Goal: Information Seeking & Learning: Learn about a topic

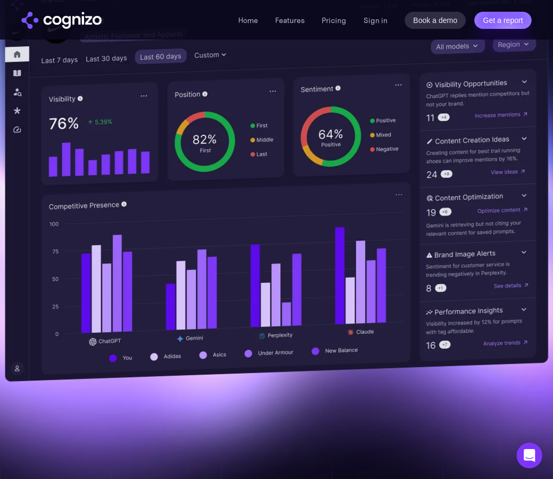
scroll to position [374, 0]
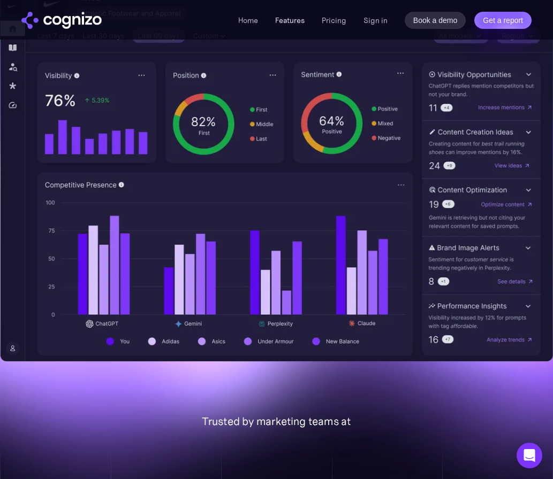
click at [284, 16] on link "Features" at bounding box center [289, 21] width 29 height 10
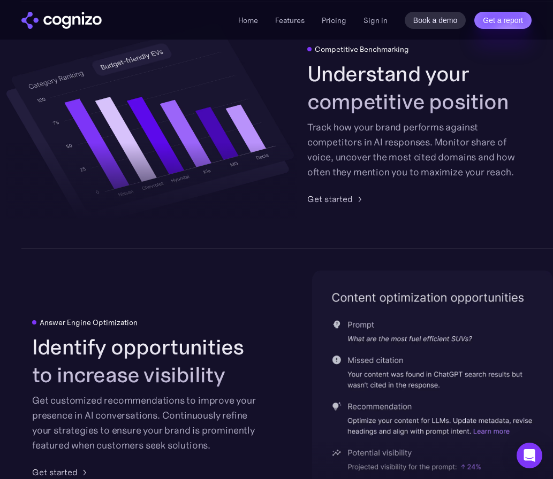
scroll to position [2148, 0]
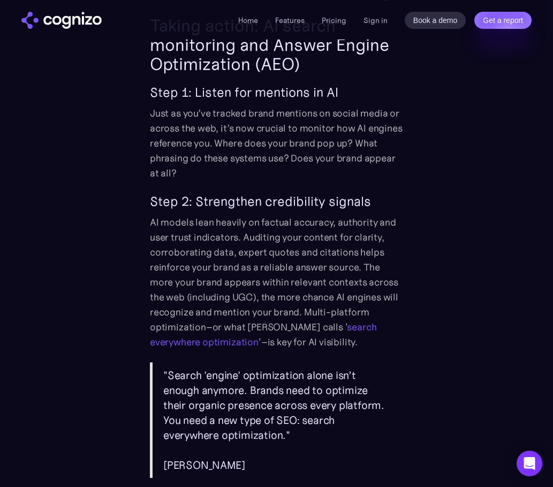
scroll to position [1926, 0]
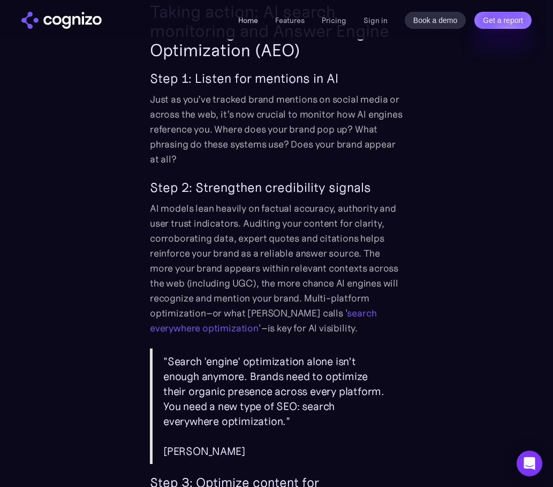
click at [240, 16] on link "Home" at bounding box center [248, 21] width 20 height 10
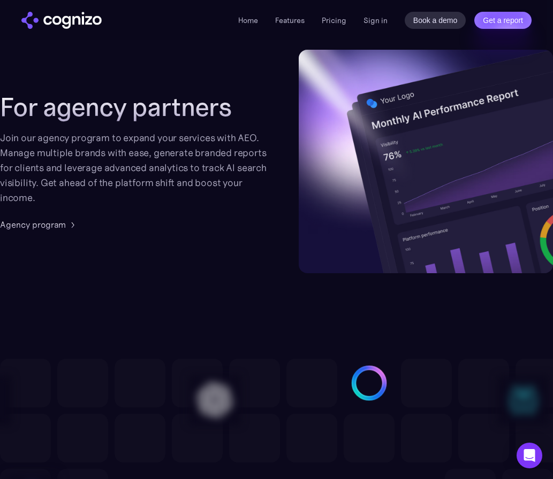
scroll to position [2782, 0]
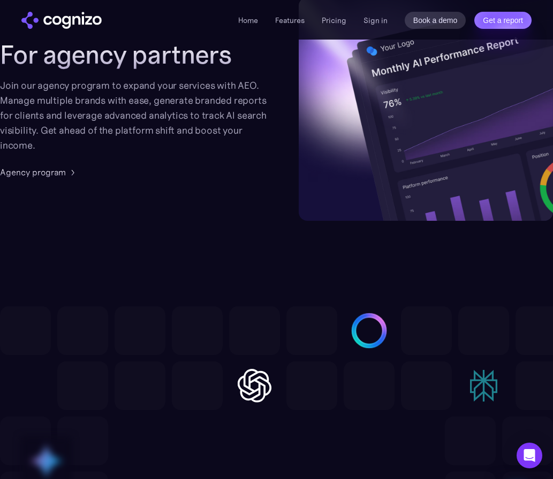
click at [422, 225] on section "Track all leading LLMs" at bounding box center [276, 453] width 553 height 465
click at [279, 21] on link "Features" at bounding box center [289, 21] width 29 height 10
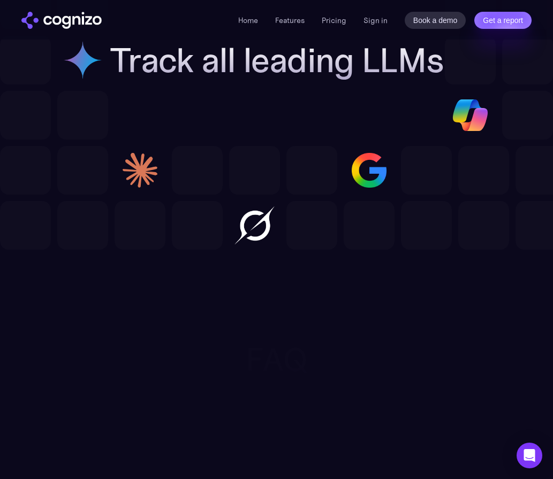
scroll to position [3218, 0]
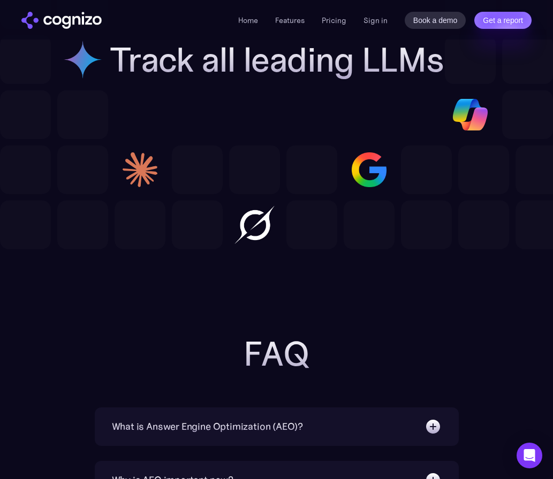
click at [338, 27] on div "Home Features Pricing Book a demo Get a report Sign in Book a demo Get a report" at bounding box center [384, 20] width 293 height 17
click at [338, 25] on link "Pricing" at bounding box center [334, 21] width 25 height 10
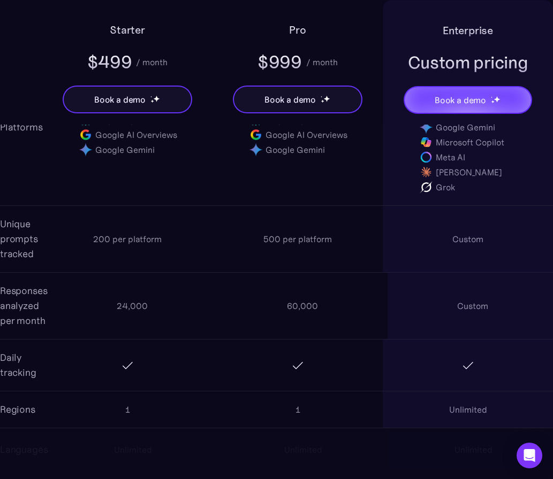
scroll to position [1070, 0]
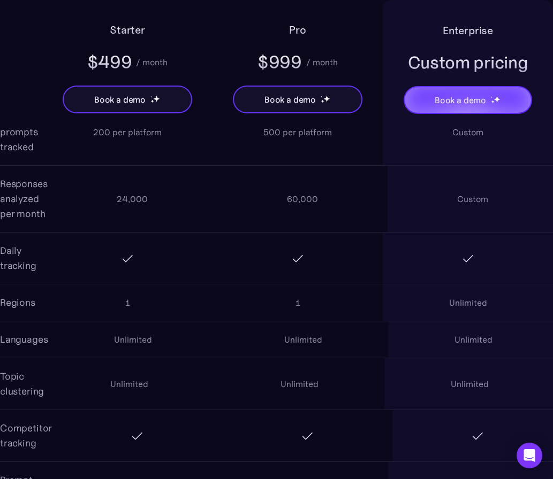
click at [50, 263] on div at bounding box center [127, 258] width 170 height 34
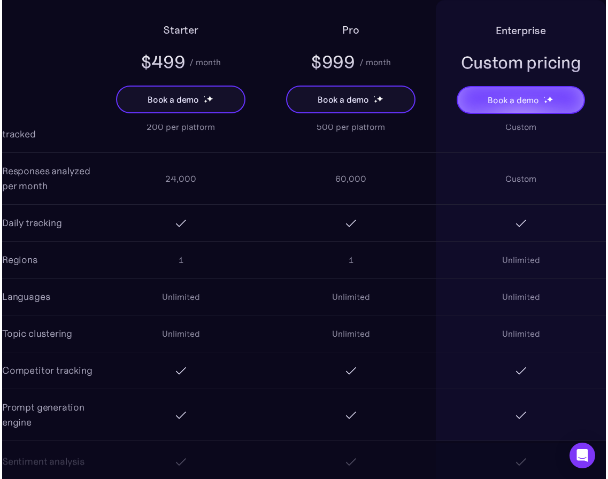
scroll to position [963, 0]
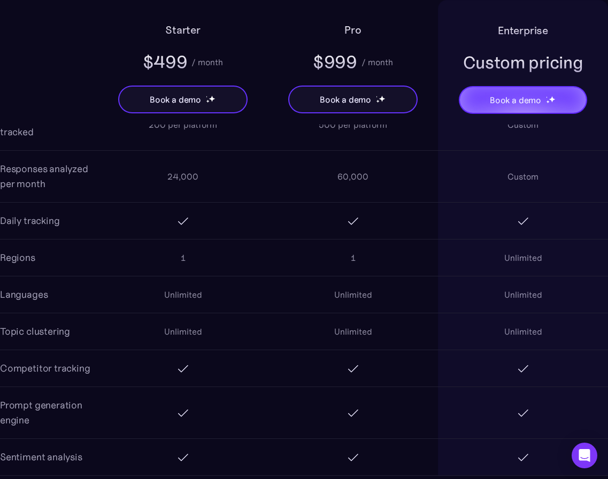
click at [172, 218] on div at bounding box center [183, 221] width 170 height 34
drag, startPoint x: 243, startPoint y: 231, endPoint x: 261, endPoint y: 270, distance: 43.1
click at [268, 234] on div at bounding box center [353, 221] width 510 height 36
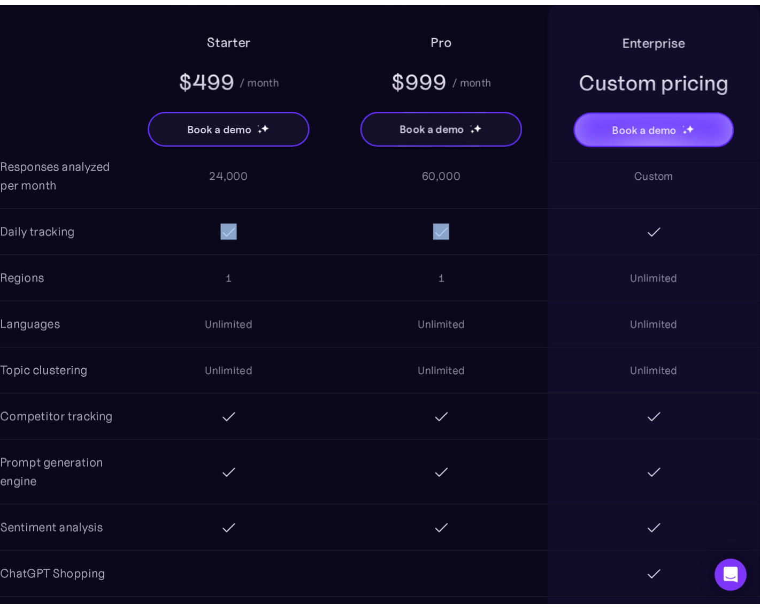
scroll to position [1070, 0]
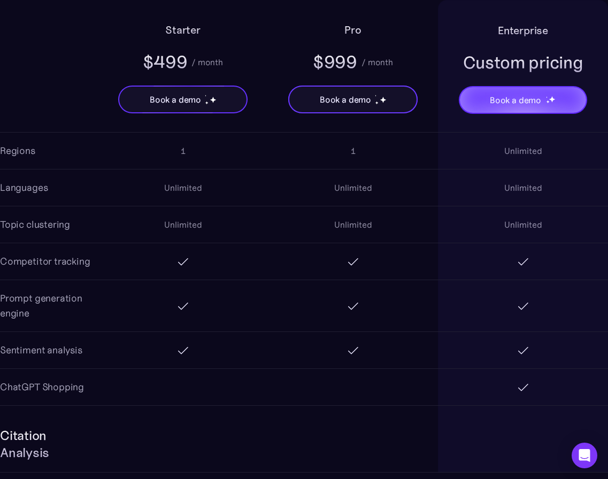
click at [286, 372] on div at bounding box center [353, 387] width 510 height 36
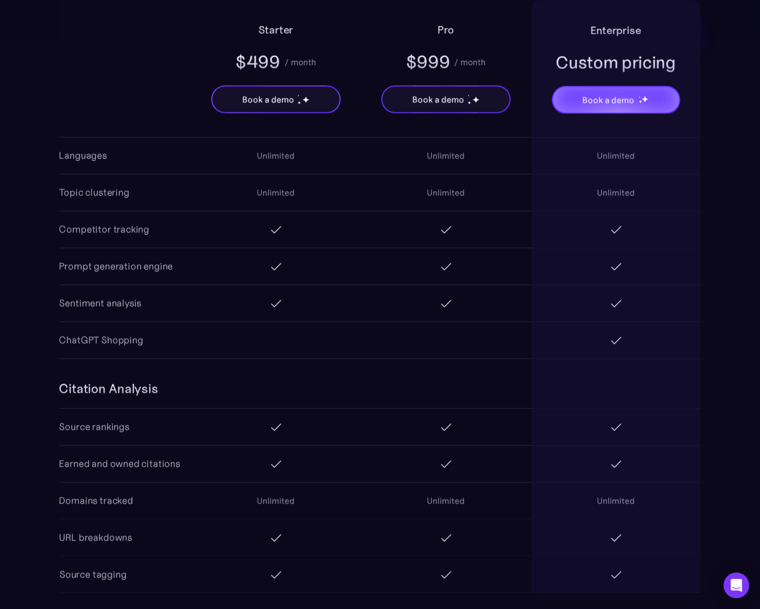
drag, startPoint x: 607, startPoint y: 0, endPoint x: 189, endPoint y: 429, distance: 598.9
click at [189, 429] on div "Source rankings" at bounding box center [380, 427] width 642 height 37
click at [525, 427] on div at bounding box center [446, 427] width 170 height 34
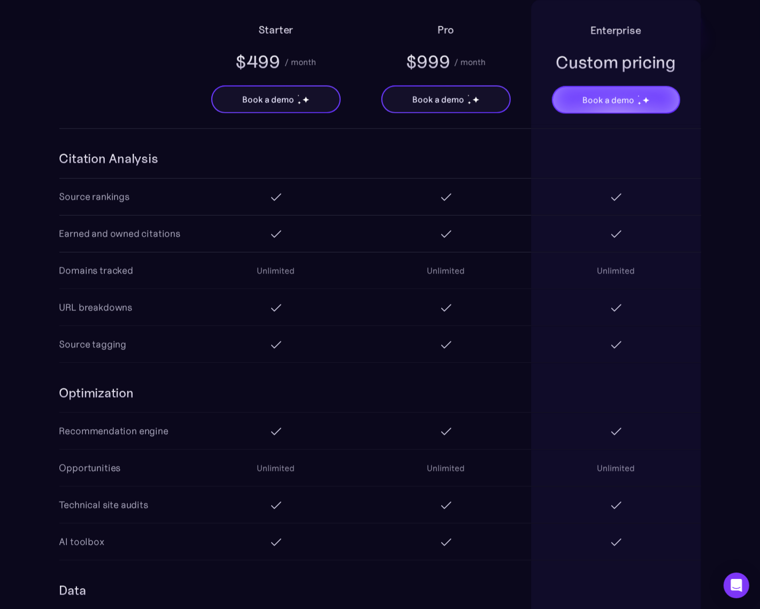
scroll to position [1323, 0]
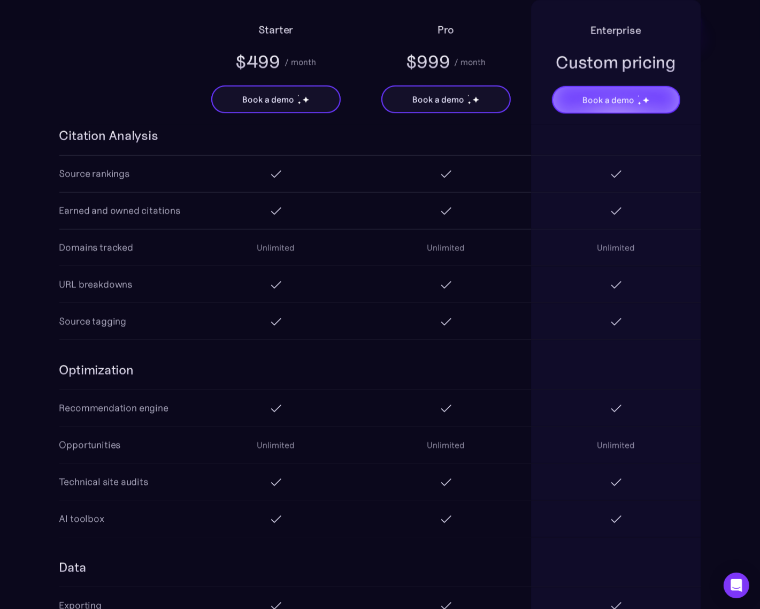
click at [552, 471] on div at bounding box center [616, 482] width 170 height 36
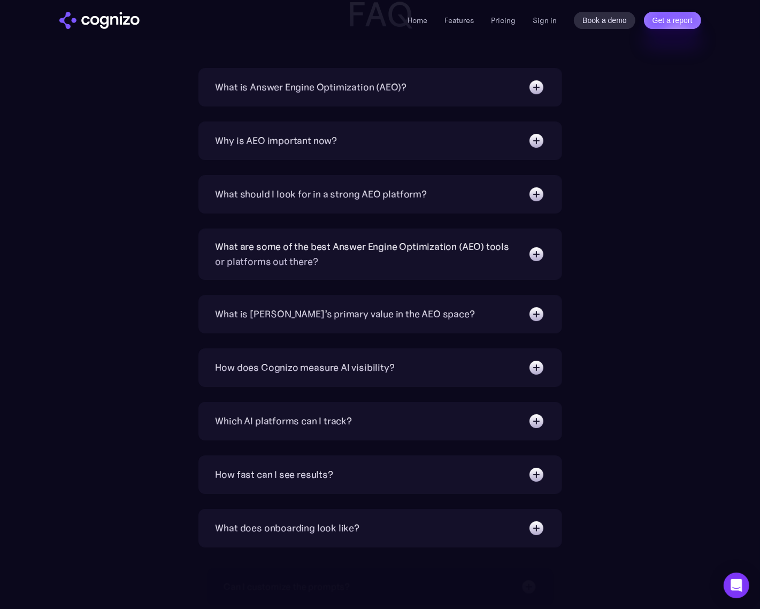
scroll to position [2727, 0]
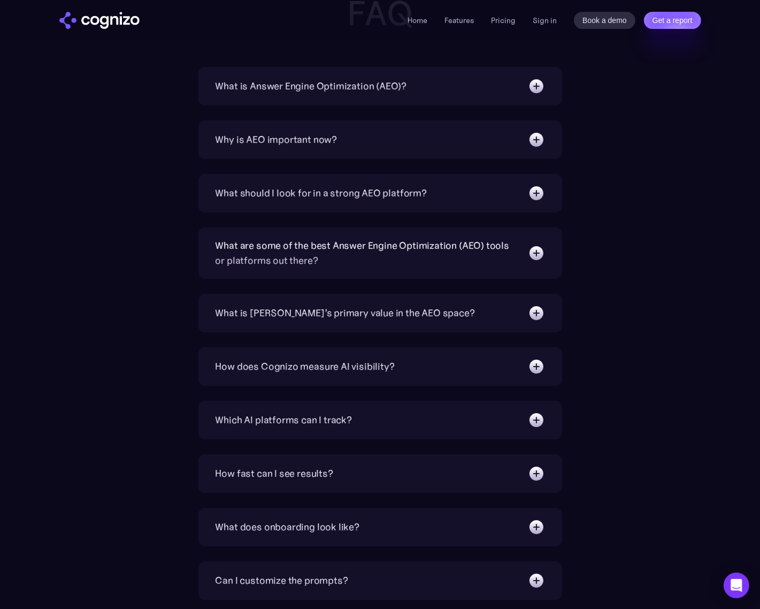
click at [432, 328] on div "What is Cognizo’s primary value in the AEO space? Specifically built for AEO an…" at bounding box center [380, 313] width 364 height 39
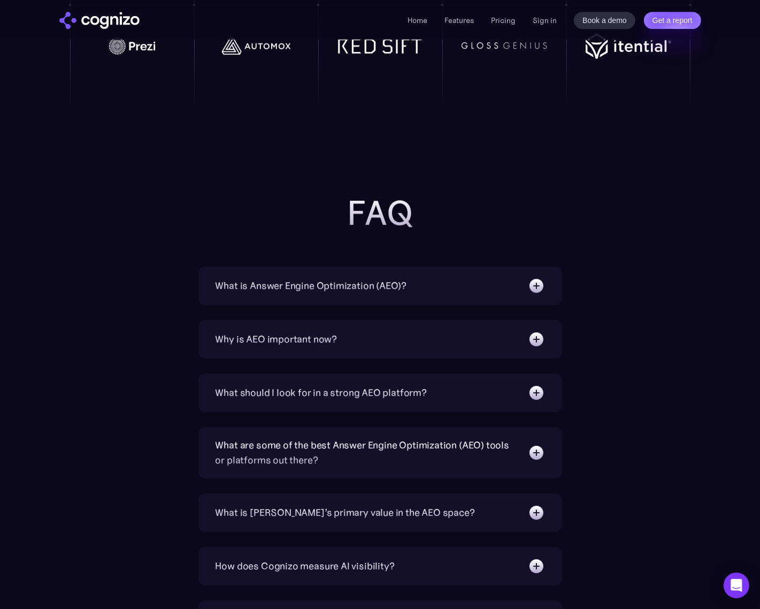
scroll to position [2527, 0]
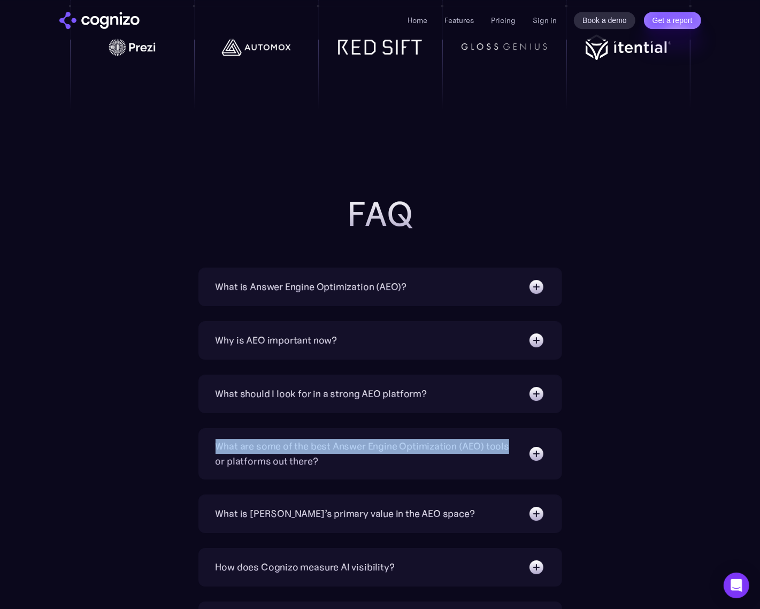
drag, startPoint x: 528, startPoint y: 426, endPoint x: 495, endPoint y: 410, distance: 36.8
click at [533, 427] on div "What is Answer Engine Optimization (AEO)? AEO is a digital marketing strategy f…" at bounding box center [380, 560] width 364 height 586
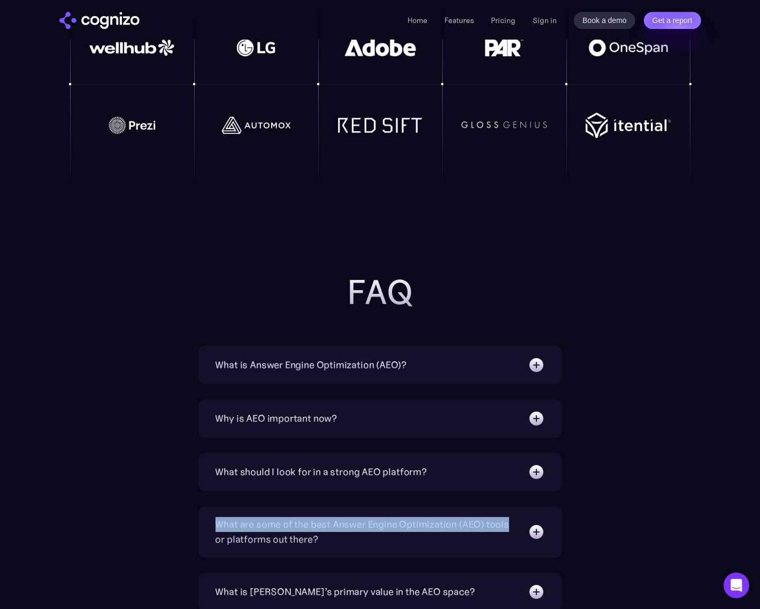
scroll to position [2326, 0]
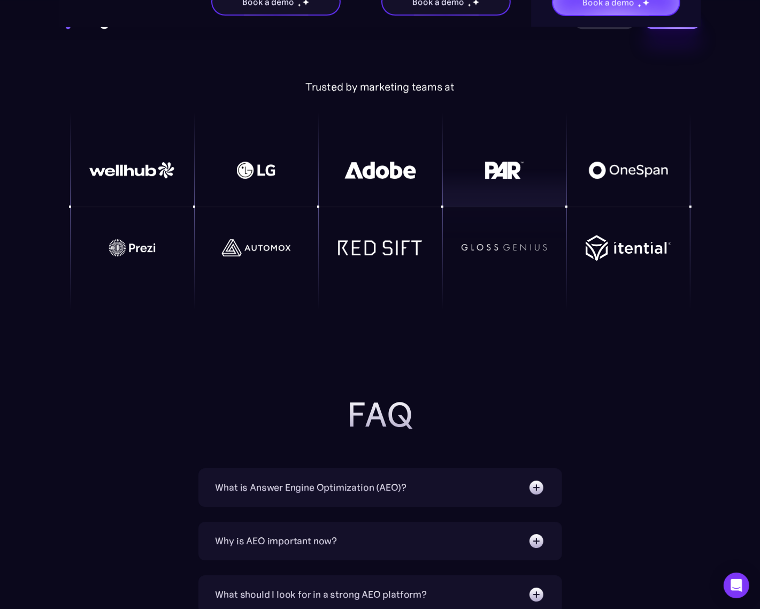
click at [552, 166] on div at bounding box center [504, 170] width 124 height 56
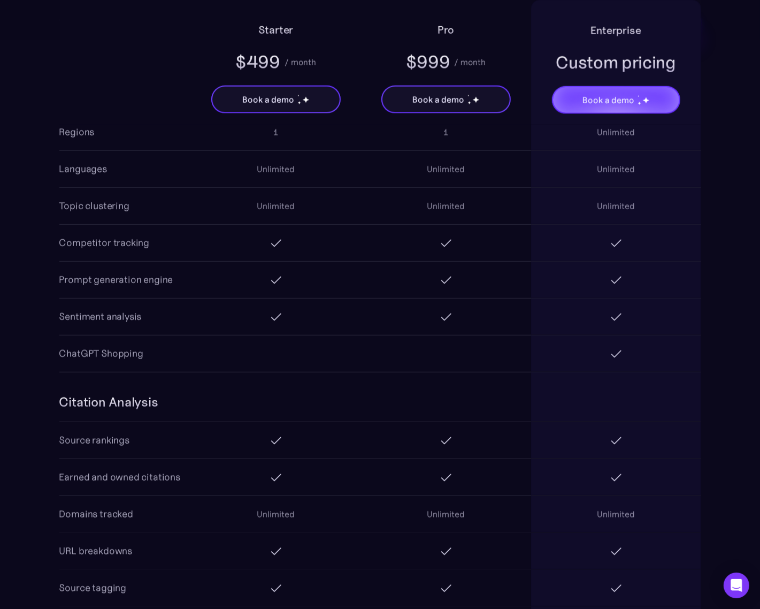
scroll to position [1070, 0]
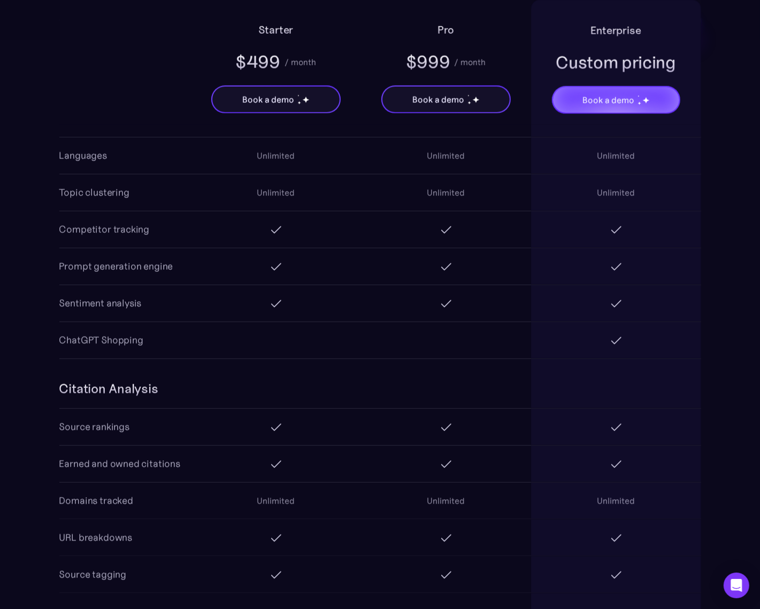
click at [482, 367] on div at bounding box center [446, 383] width 510 height 49
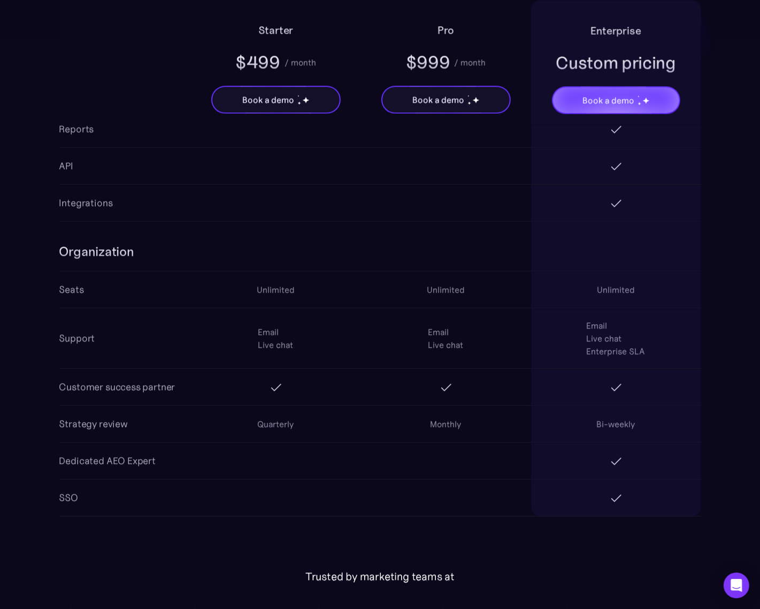
scroll to position [1872, 0]
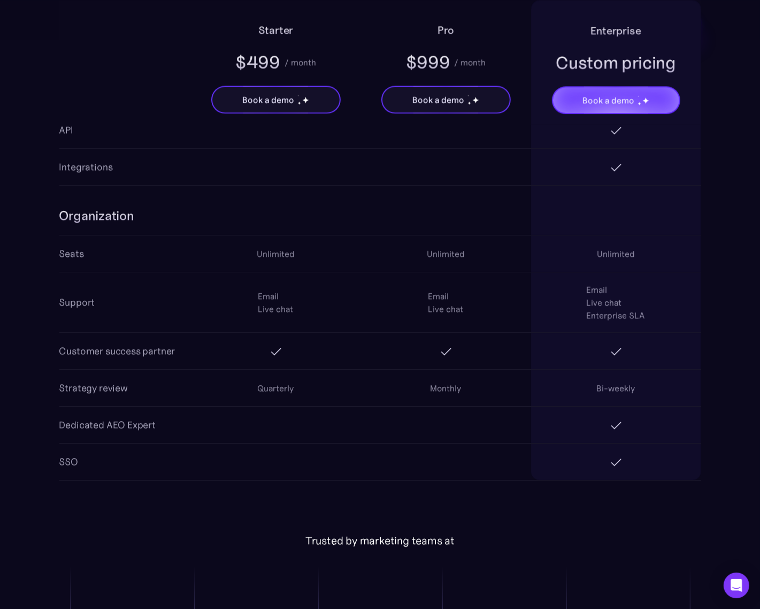
click at [449, 348] on div at bounding box center [446, 351] width 170 height 34
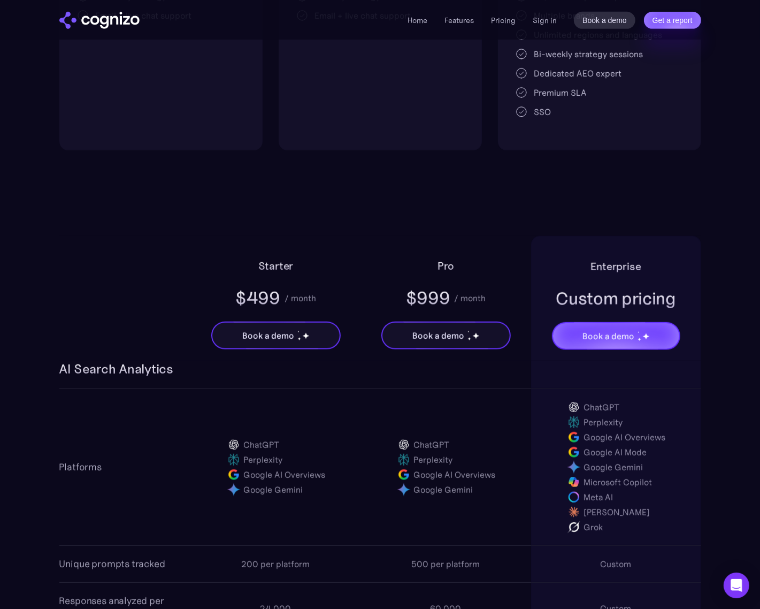
scroll to position [468, 0]
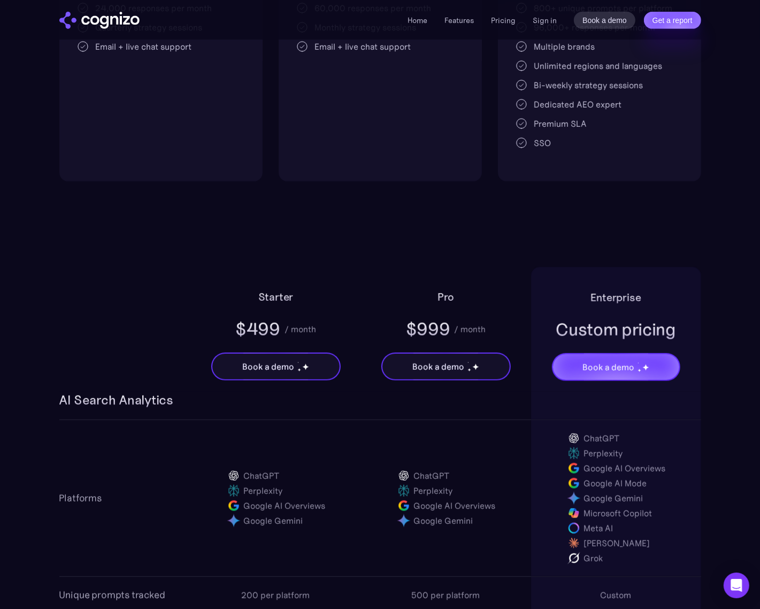
click at [402, 479] on img at bounding box center [403, 490] width 15 height 15
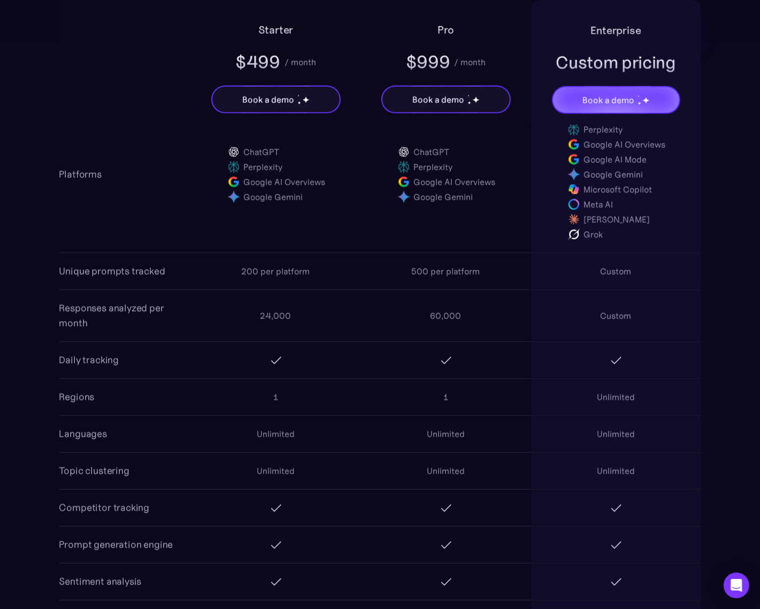
scroll to position [869, 0]
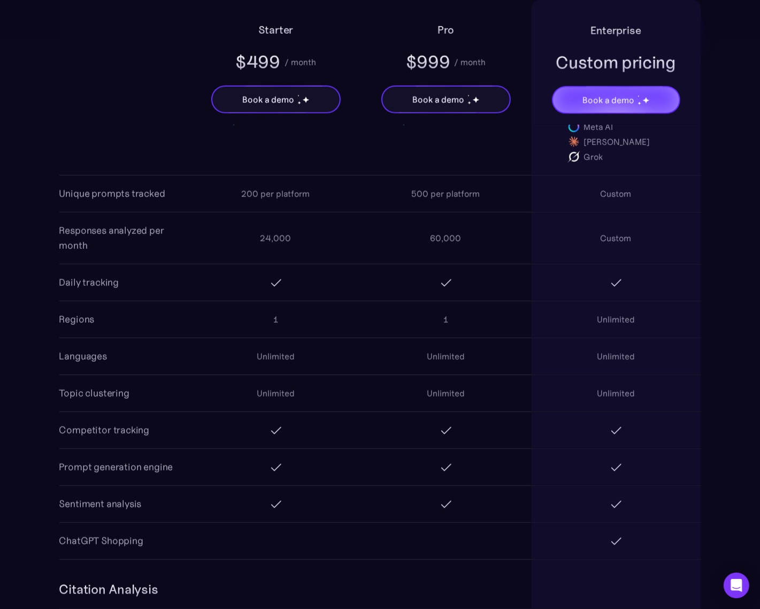
click at [552, 479] on div at bounding box center [616, 504] width 170 height 36
click at [541, 467] on div at bounding box center [616, 467] width 170 height 36
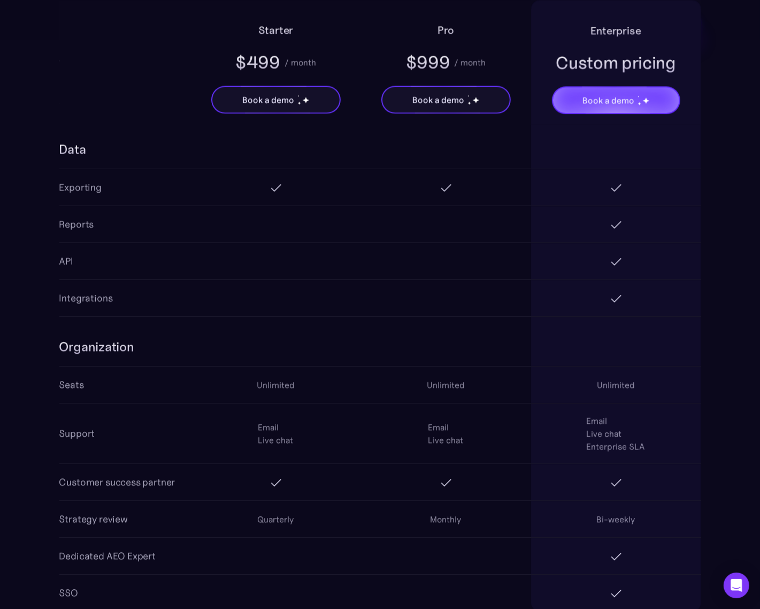
scroll to position [1806, 0]
